Goal: Information Seeking & Learning: Learn about a topic

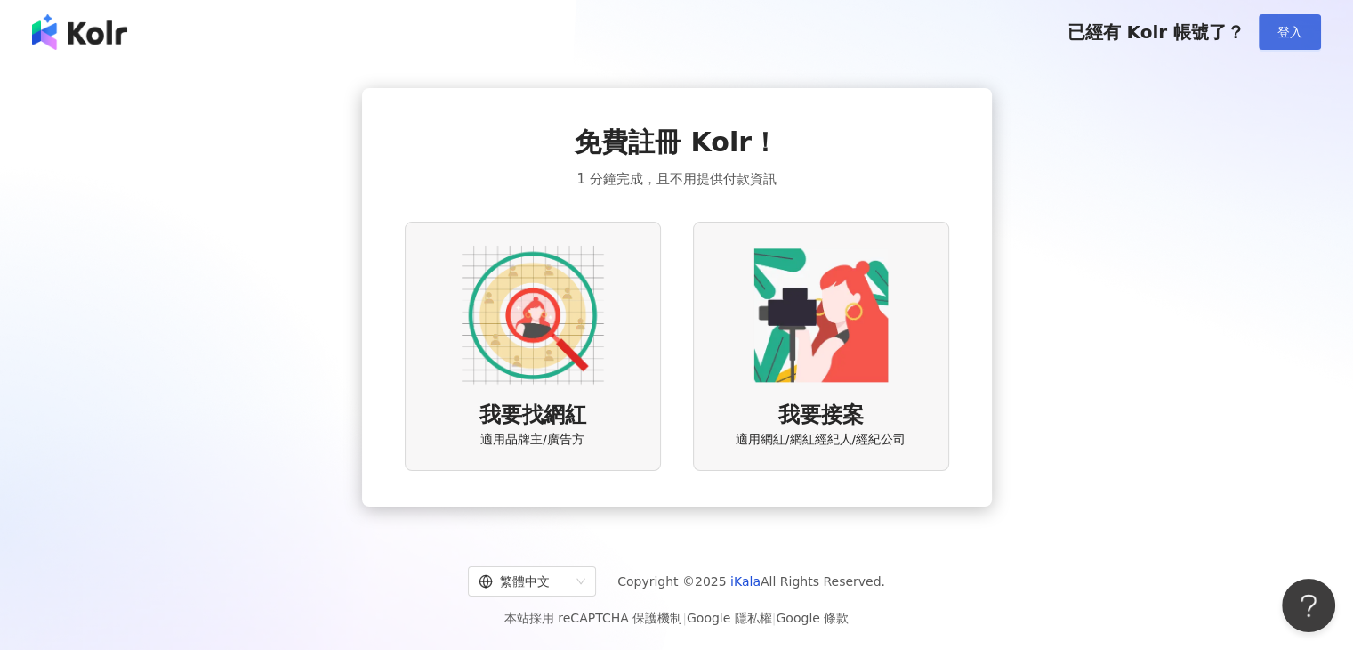
click at [1301, 30] on span "登入" at bounding box center [1290, 32] width 25 height 14
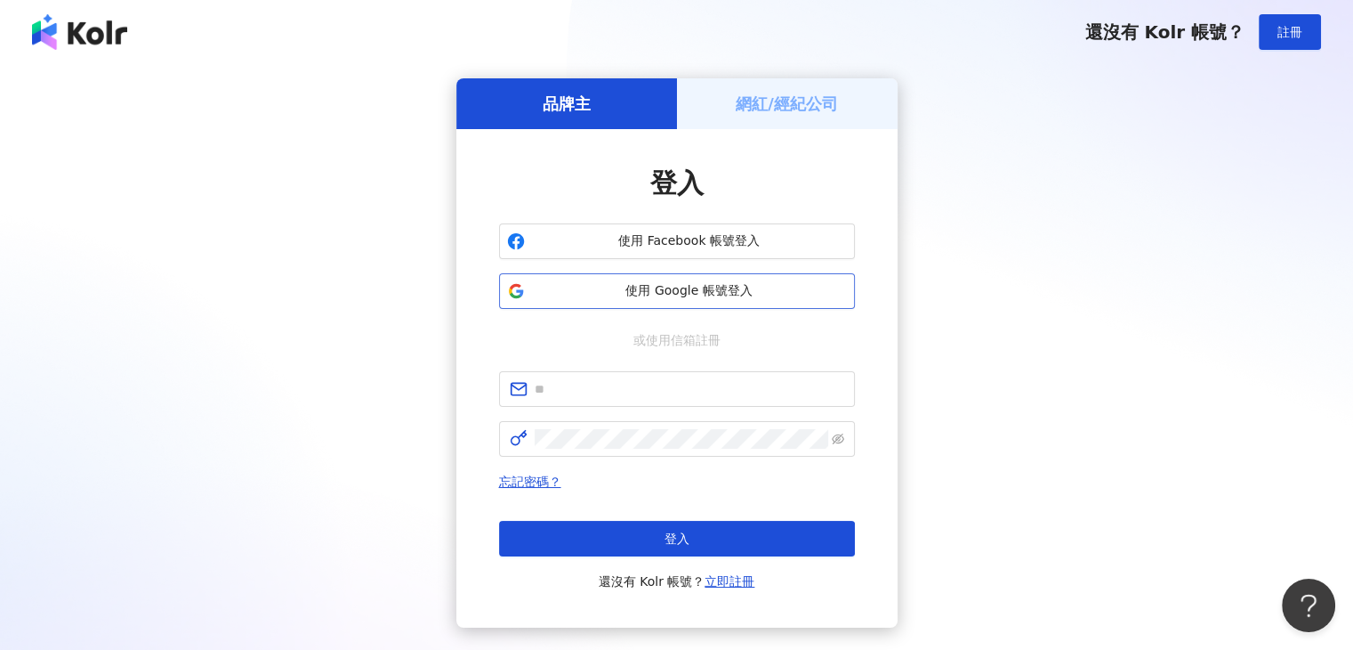
click at [605, 296] on span "使用 Google 帳號登入" at bounding box center [689, 291] width 315 height 18
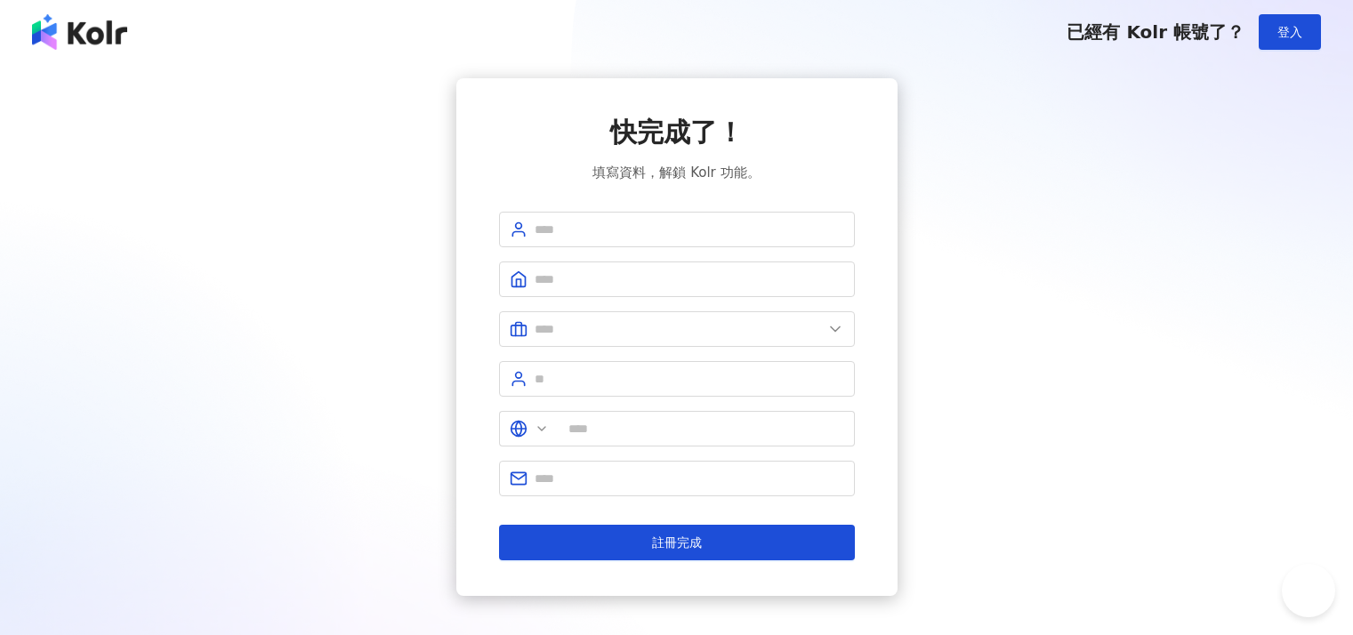
type input "**"
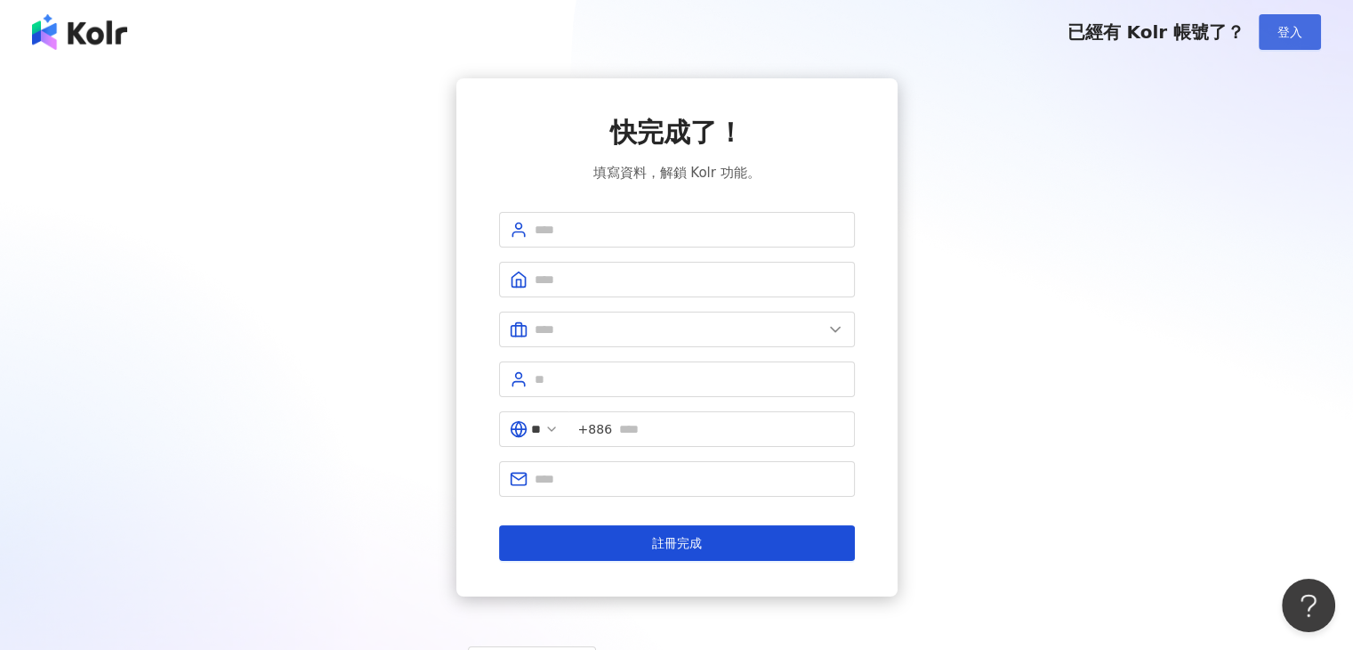
click at [1292, 25] on span "登入" at bounding box center [1290, 32] width 25 height 14
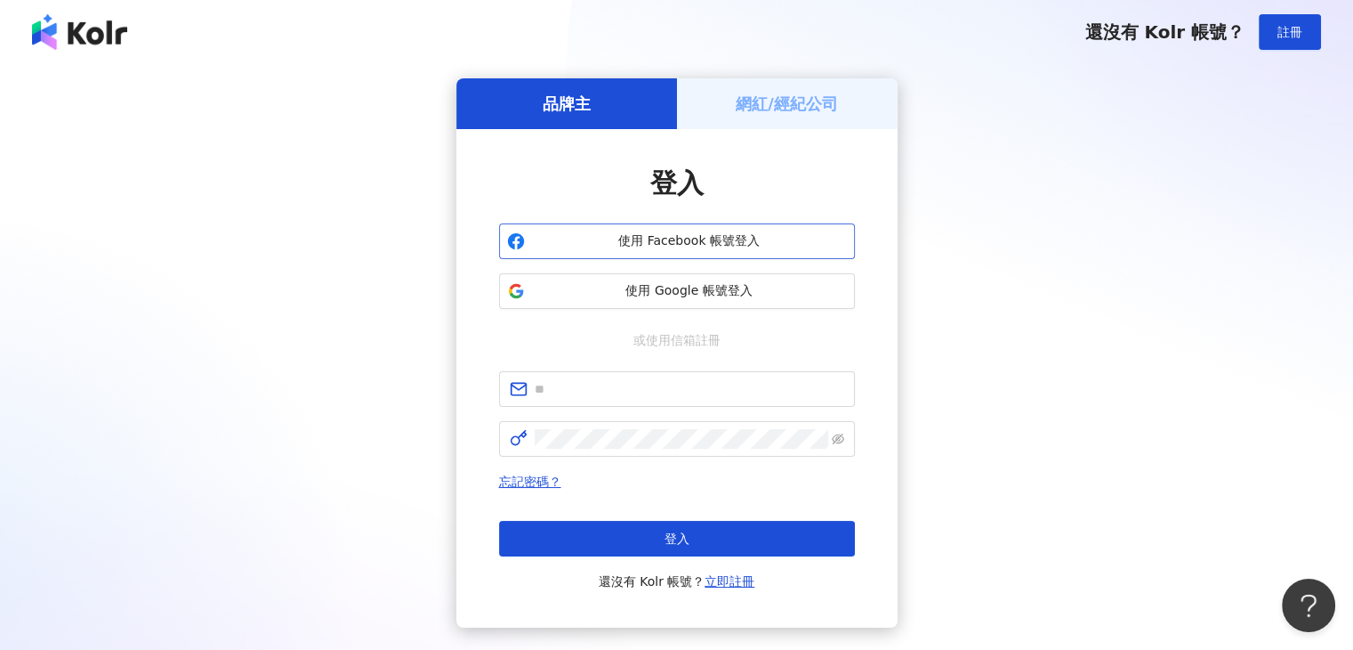
click at [701, 229] on button "使用 Facebook 帳號登入" at bounding box center [677, 241] width 356 height 36
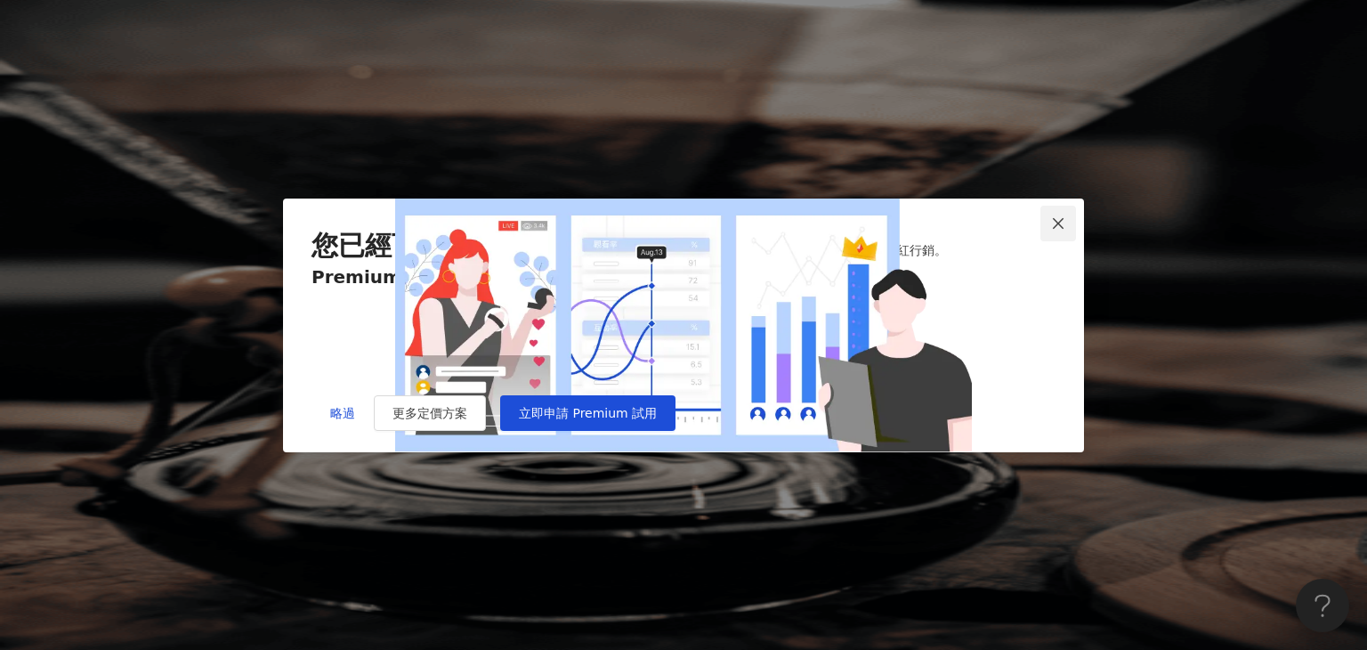
click at [1062, 216] on icon "close" at bounding box center [1058, 223] width 14 height 14
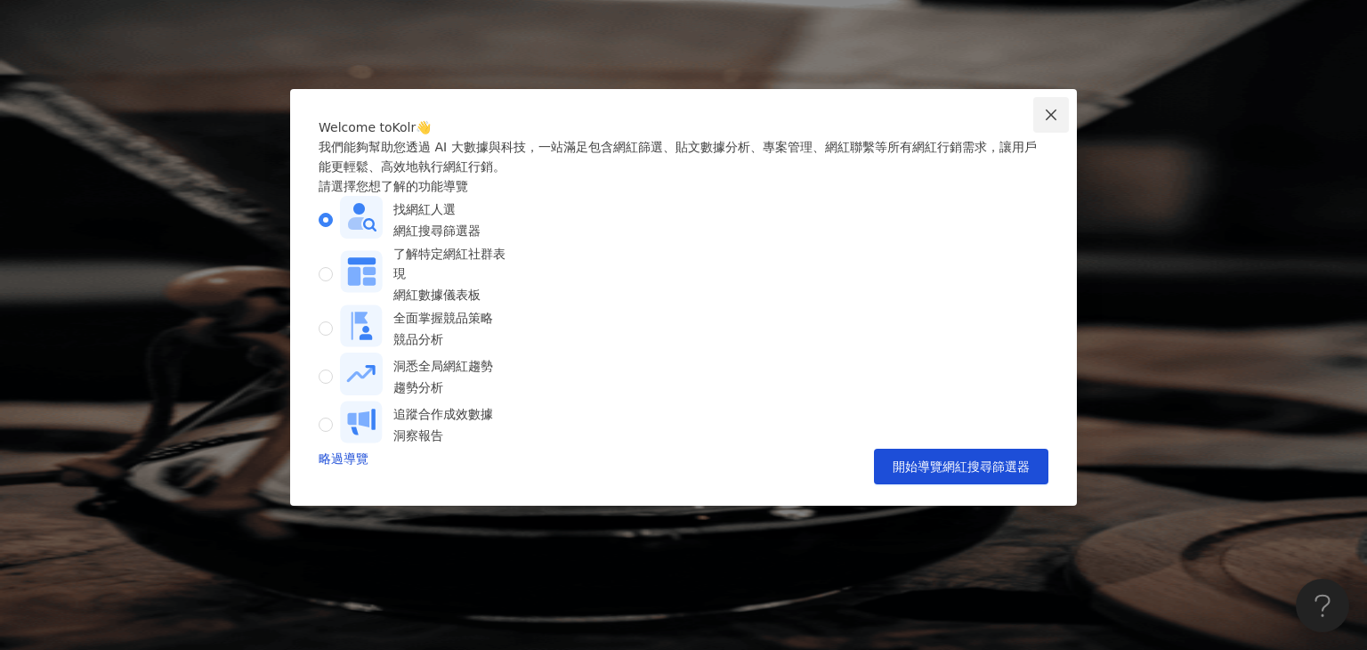
click at [1061, 111] on span "Close" at bounding box center [1051, 115] width 36 height 14
click at [1054, 108] on icon "close" at bounding box center [1051, 115] width 14 height 14
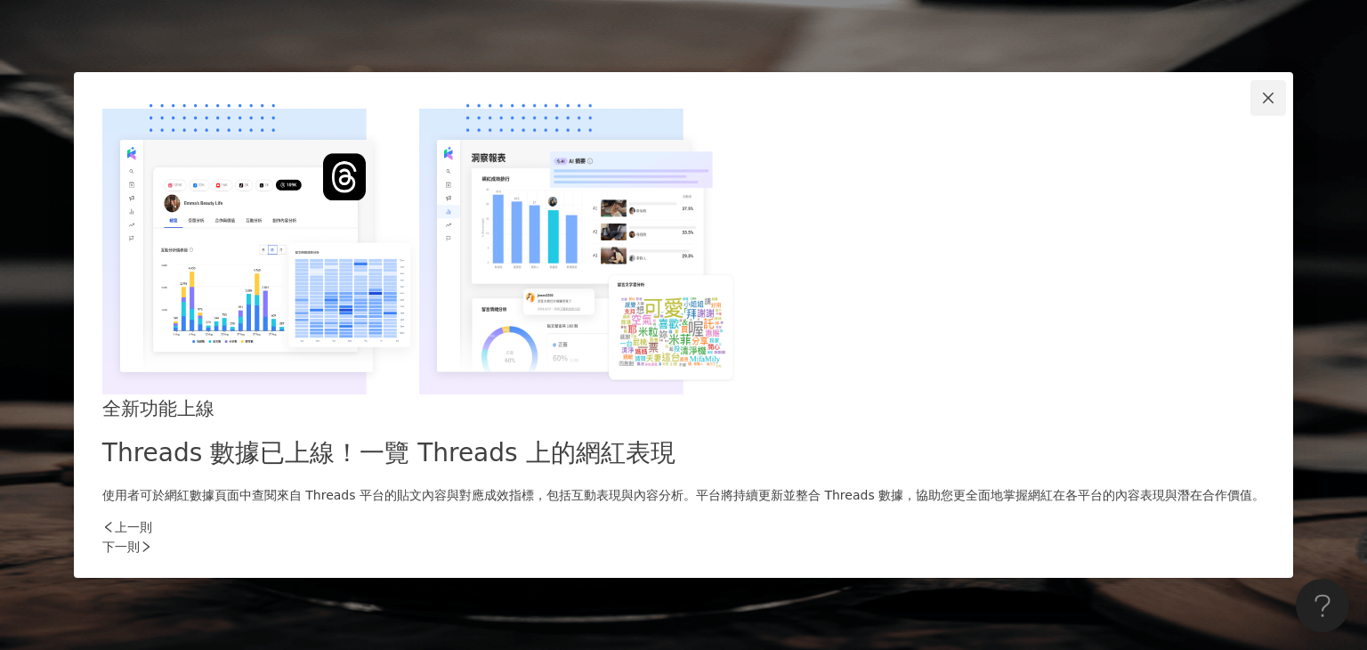
click at [1261, 105] on icon "close" at bounding box center [1268, 98] width 14 height 14
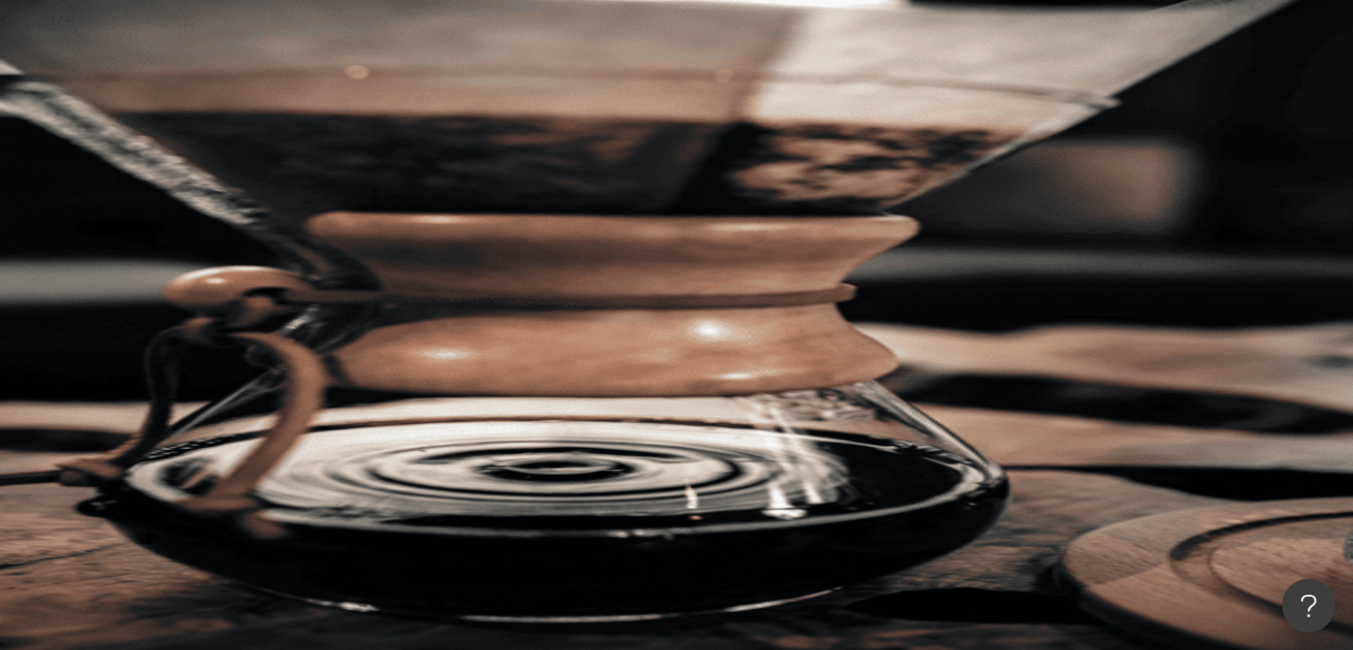
click at [469, 102] on input "search" at bounding box center [397, 88] width 144 height 34
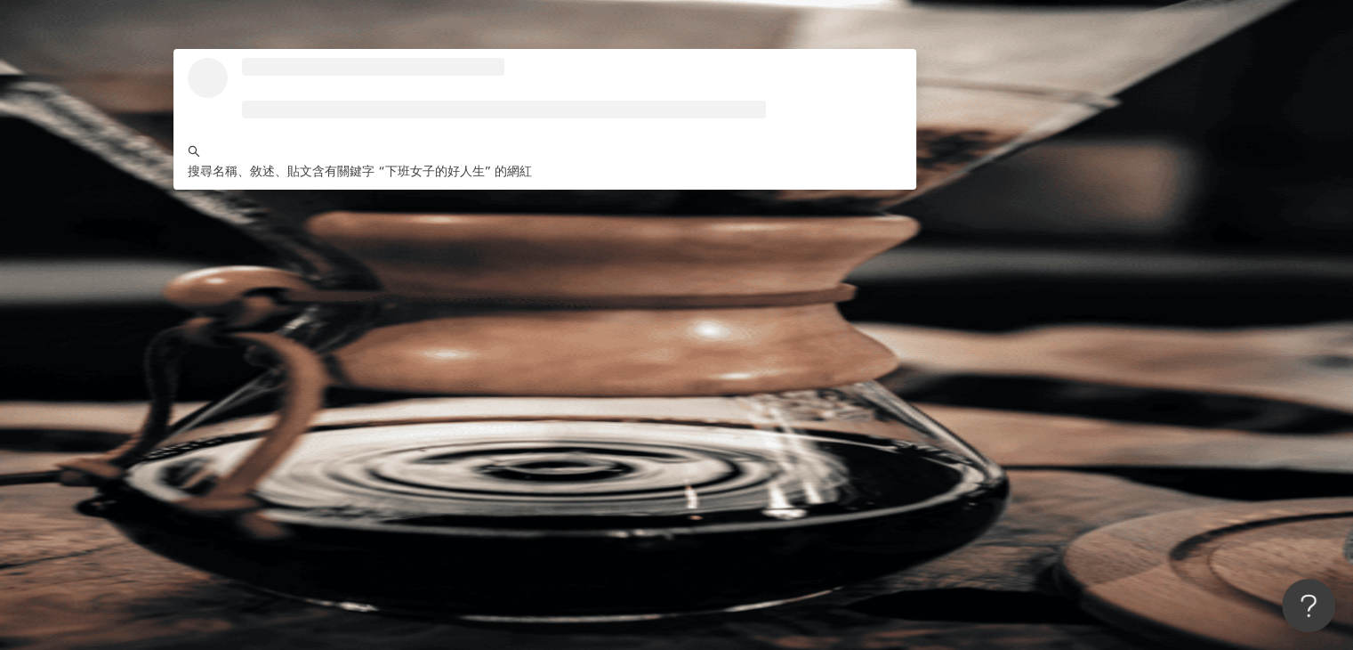
click at [283, 101] on div "不分平台" at bounding box center [252, 87] width 62 height 28
type input "********"
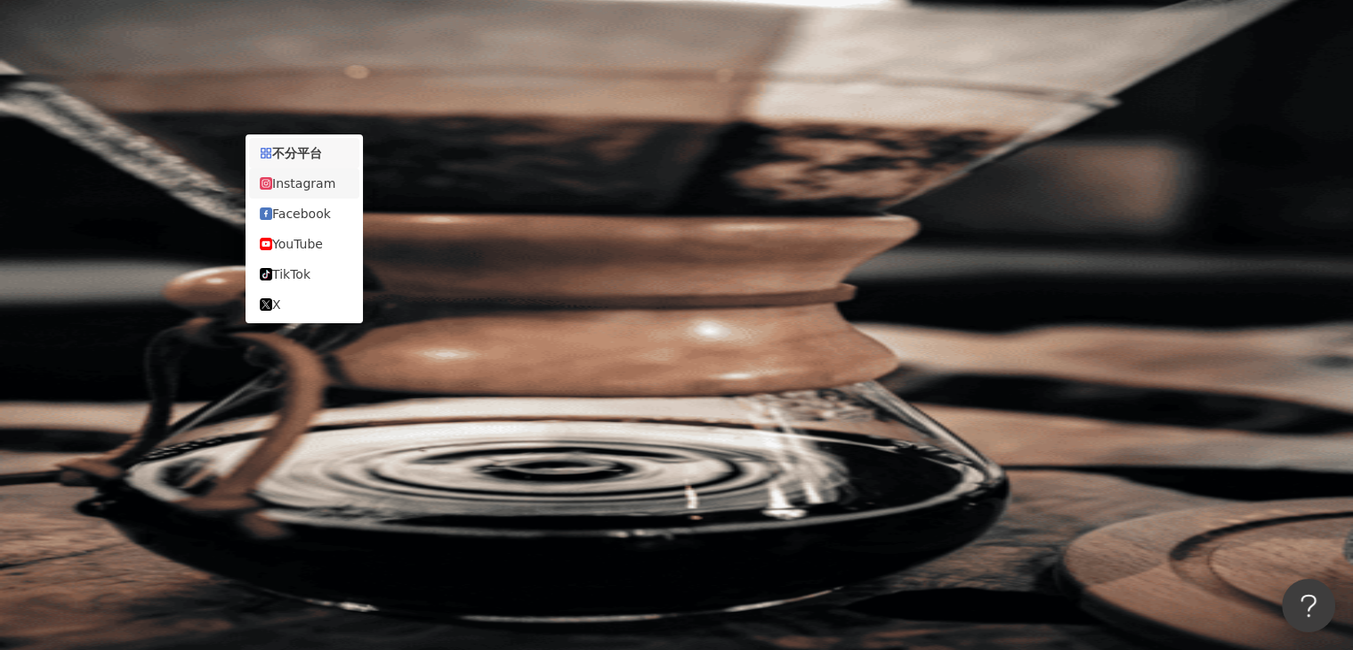
click at [307, 198] on div "Instagram" at bounding box center [304, 183] width 110 height 30
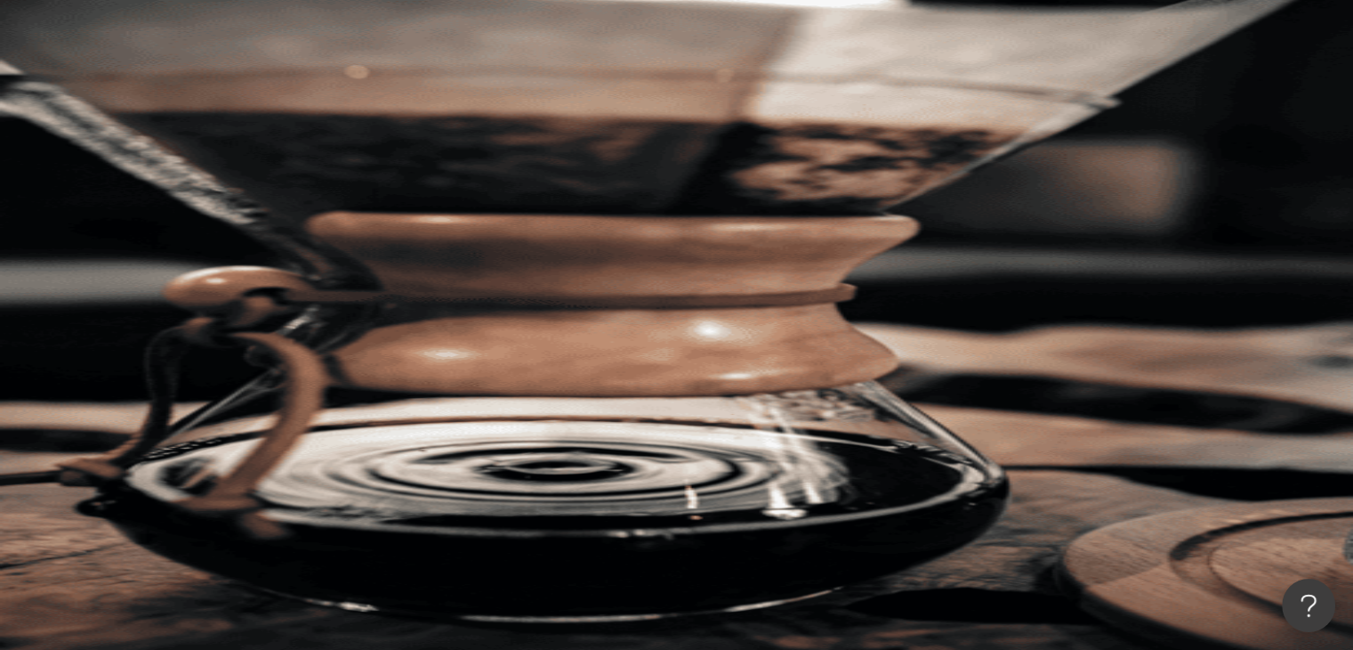
click at [283, 101] on div "不分平台" at bounding box center [252, 87] width 62 height 28
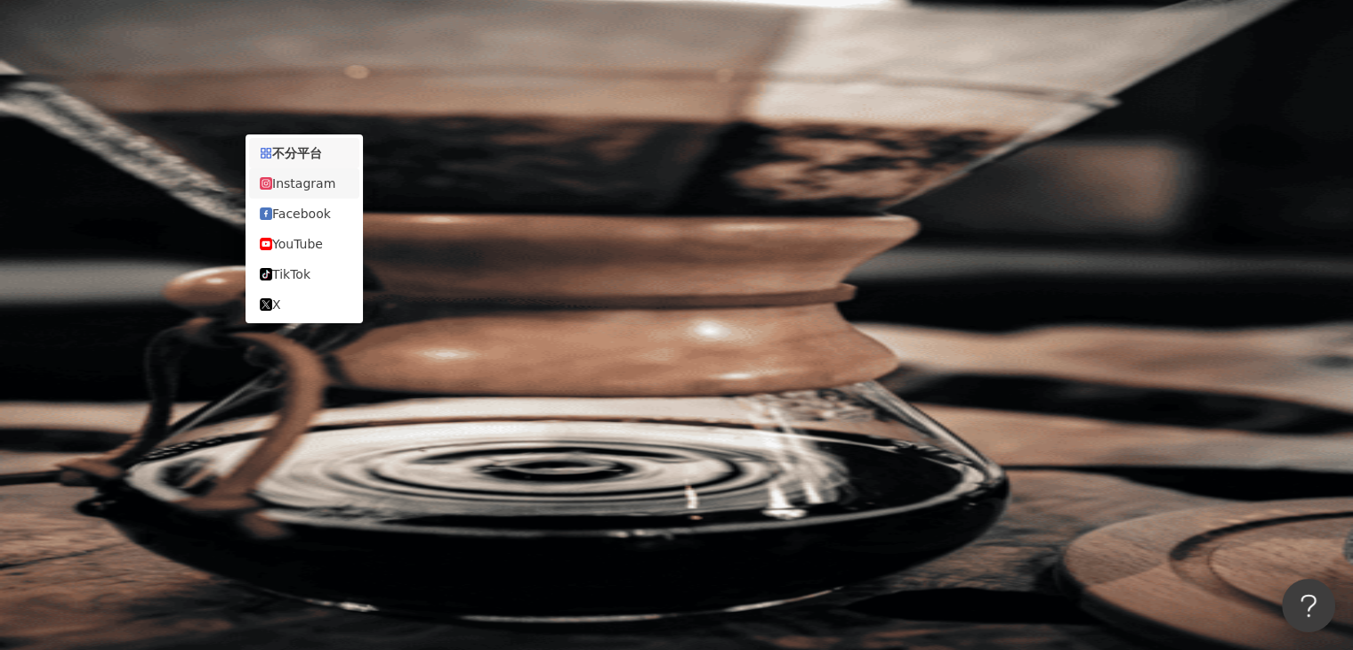
click at [320, 185] on div "Instagram" at bounding box center [304, 184] width 89 height 20
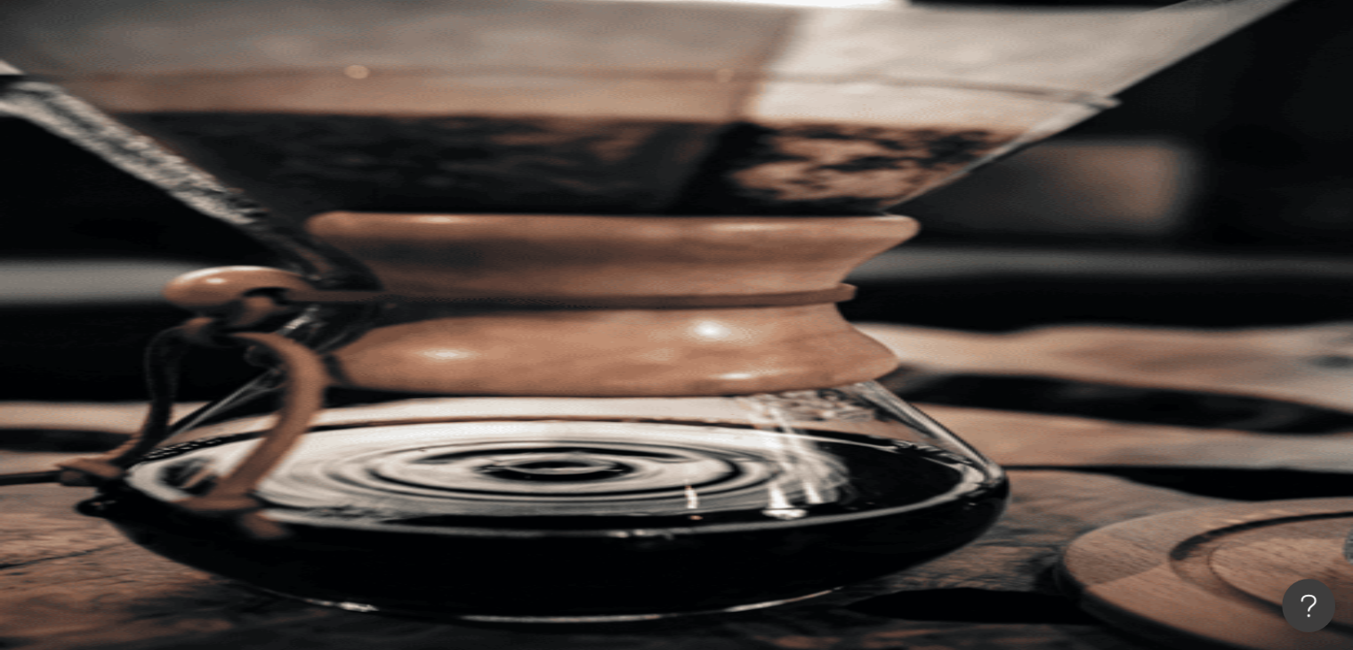
click at [292, 133] on button "搜尋" at bounding box center [251, 151] width 82 height 36
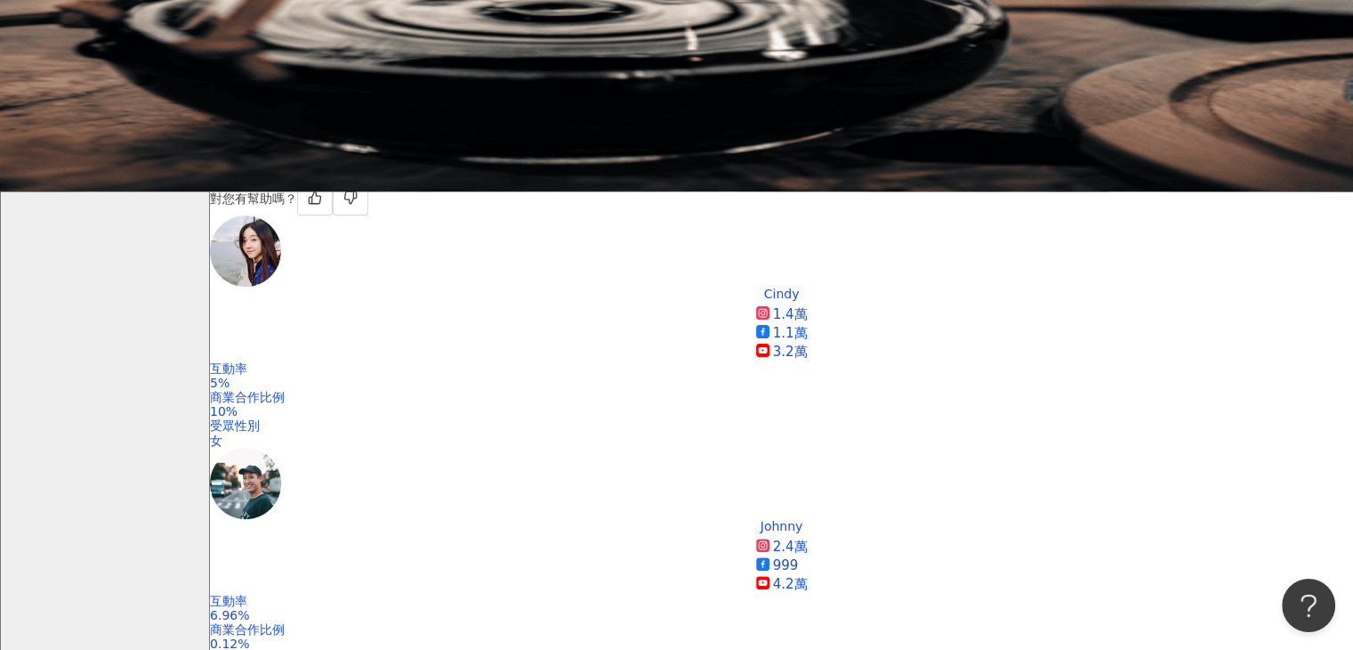
scroll to position [430, 0]
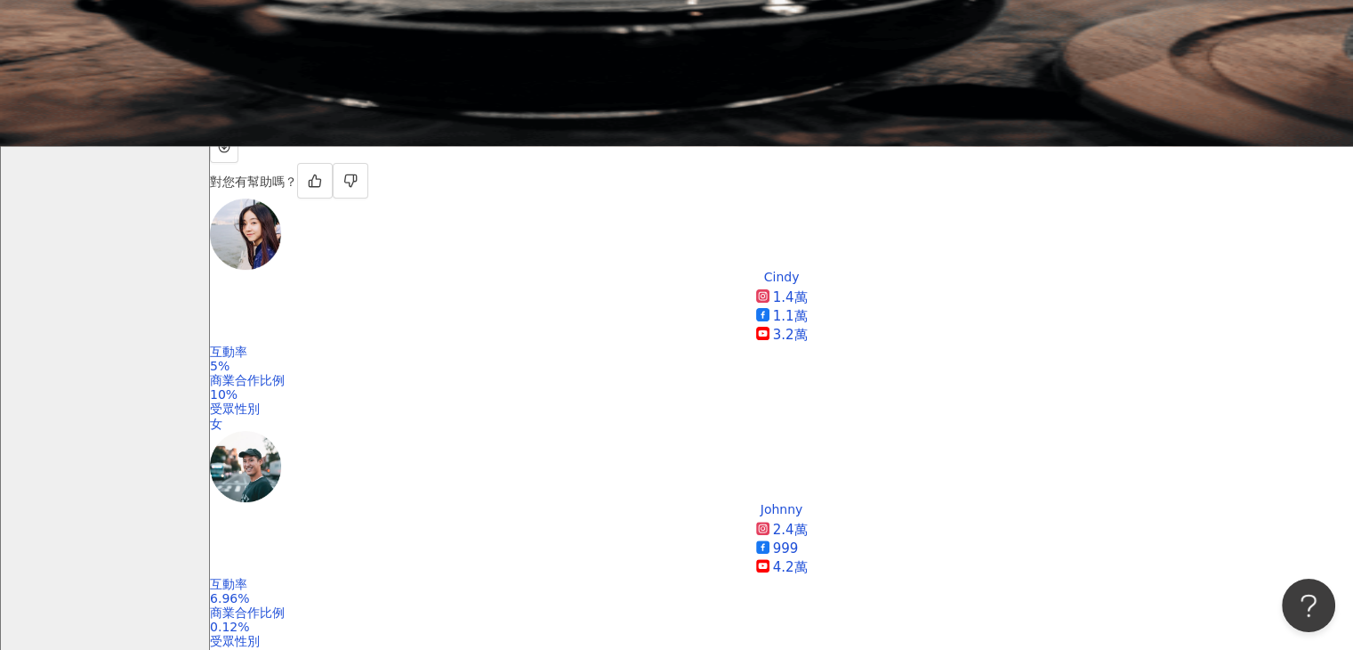
scroll to position [503, 0]
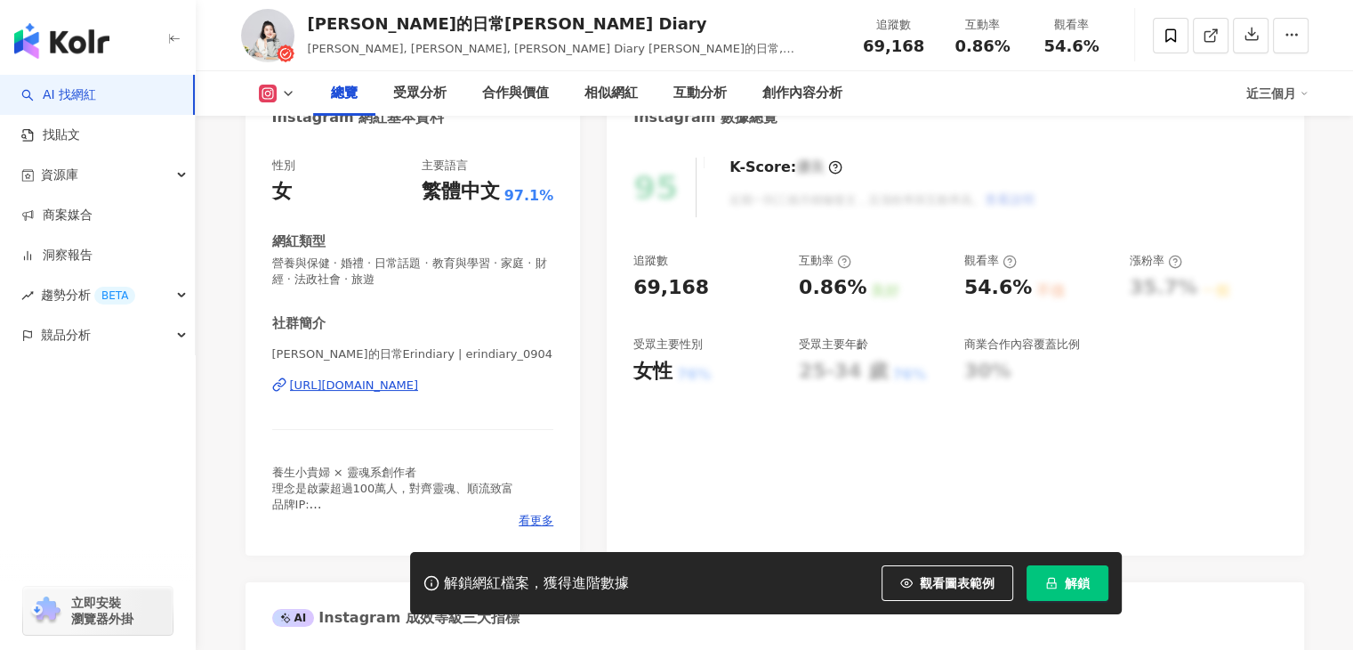
scroll to position [56, 0]
